Goal: Navigation & Orientation: Understand site structure

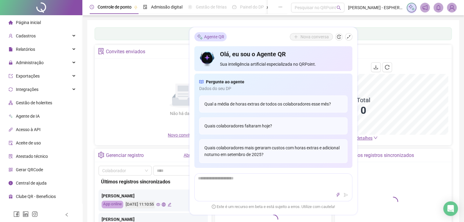
click at [347, 37] on icon "shrink" at bounding box center [348, 37] width 4 height 4
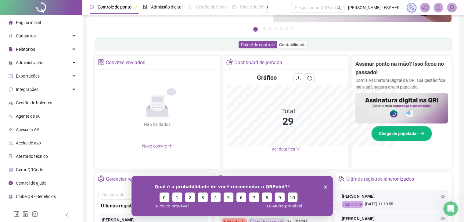
scroll to position [169, 0]
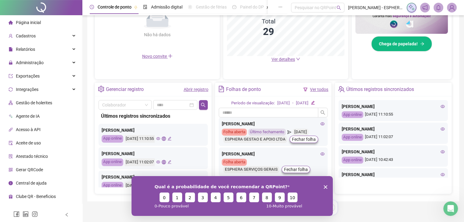
click at [325, 186] on icon "Fechar inquérito" at bounding box center [325, 187] width 4 height 4
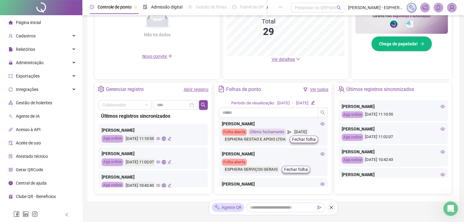
click at [160, 162] on icon "eye" at bounding box center [158, 162] width 4 height 3
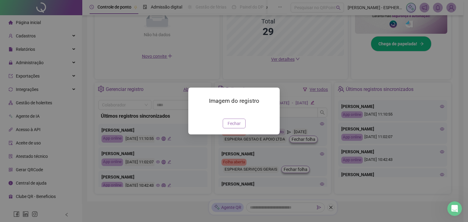
click at [234, 127] on span "Fechar" at bounding box center [234, 123] width 13 height 7
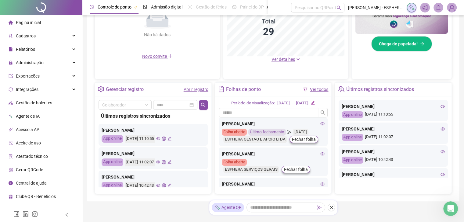
click at [165, 162] on icon "global" at bounding box center [164, 162] width 4 height 4
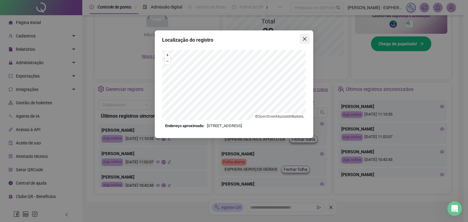
click at [307, 38] on icon "close" at bounding box center [304, 39] width 5 height 5
